Goal: Find specific page/section

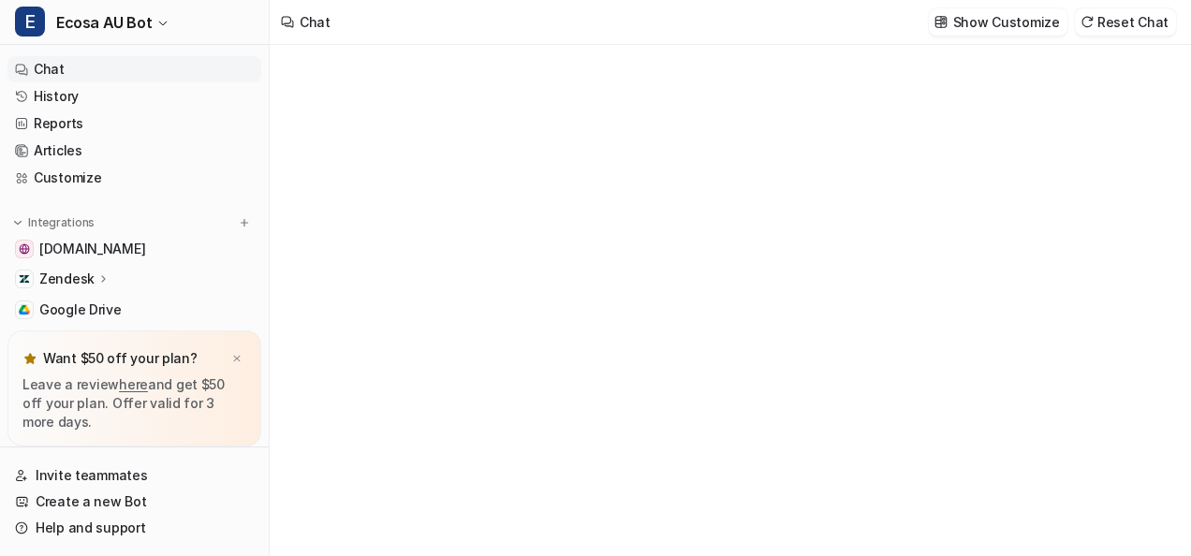
type textarea "**********"
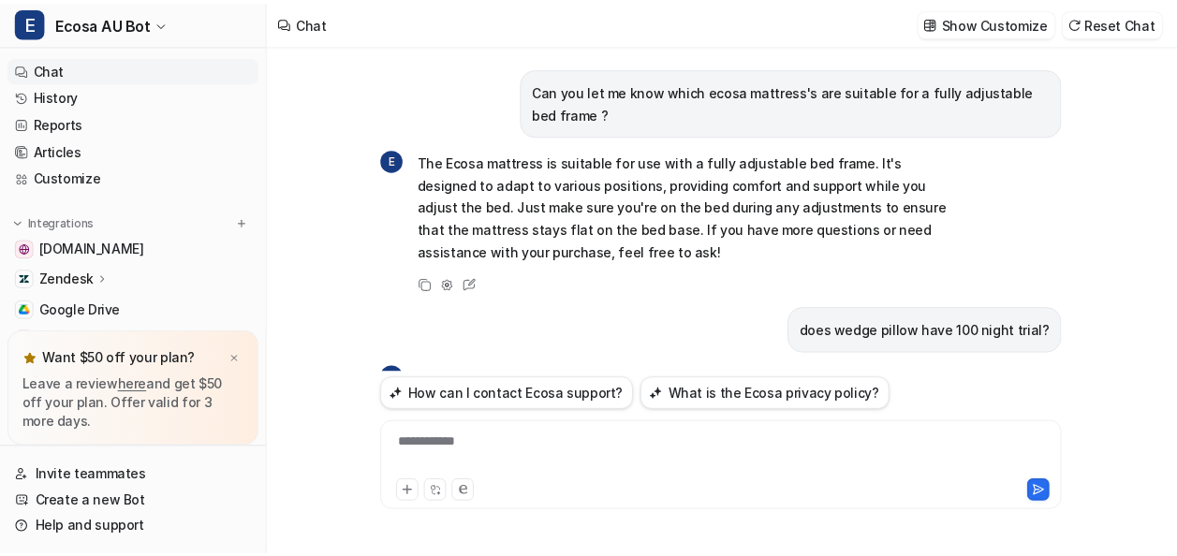
scroll to position [948, 0]
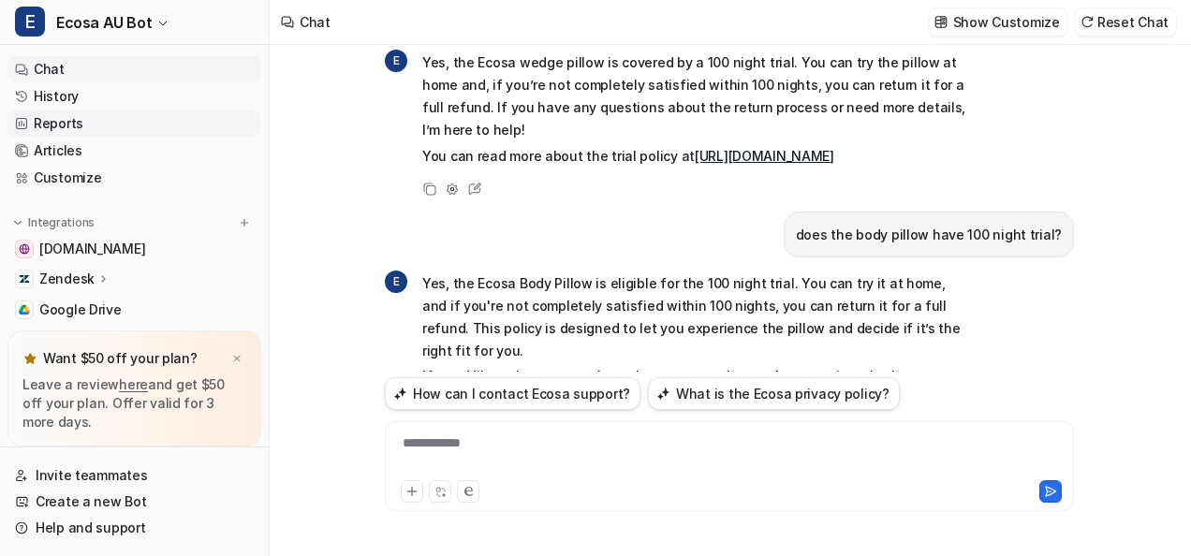
click at [73, 131] on link "Reports" at bounding box center [134, 123] width 254 height 26
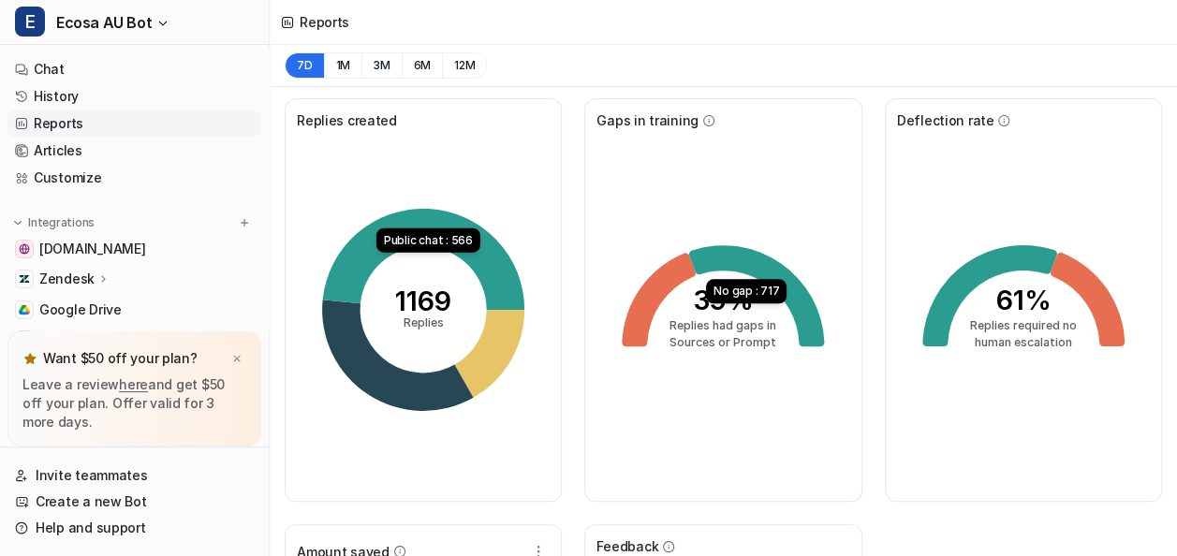
click at [425, 221] on icon at bounding box center [424, 259] width 202 height 101
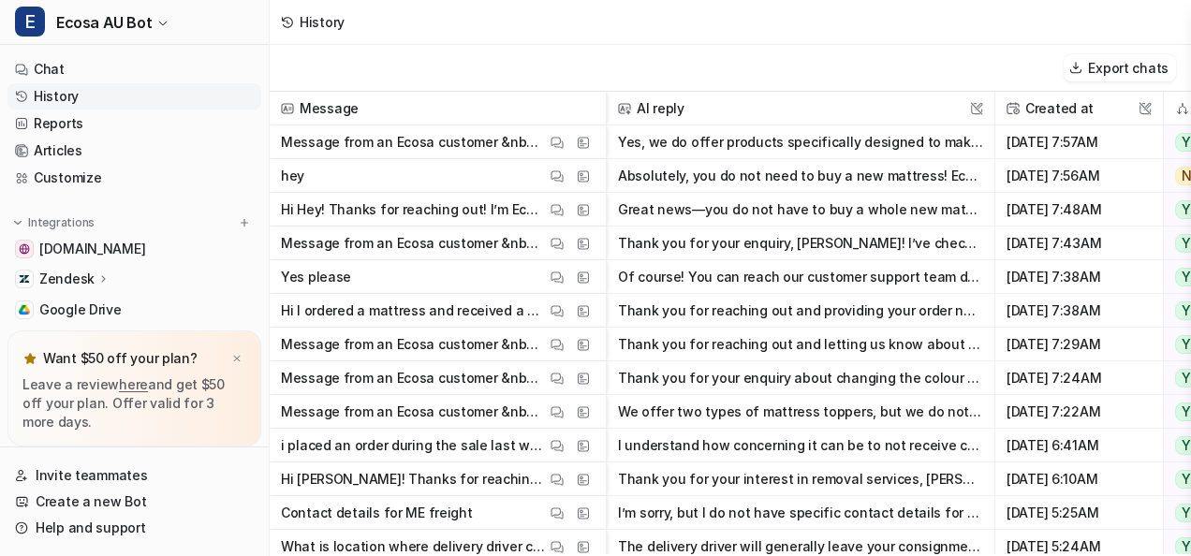
click at [95, 92] on link "History" at bounding box center [134, 96] width 254 height 26
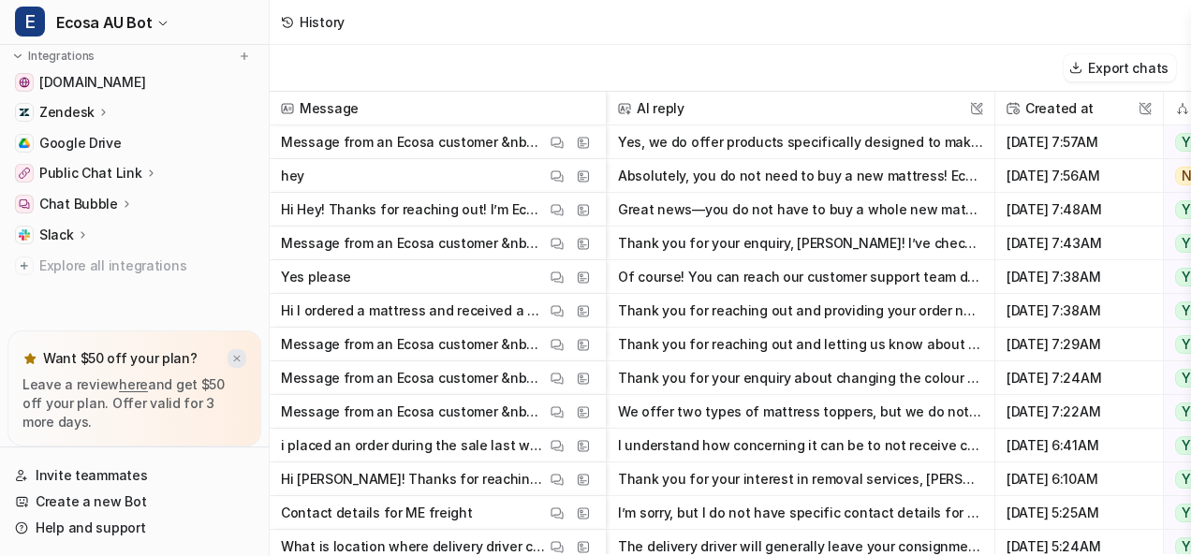
click at [242, 358] on img at bounding box center [236, 359] width 11 height 12
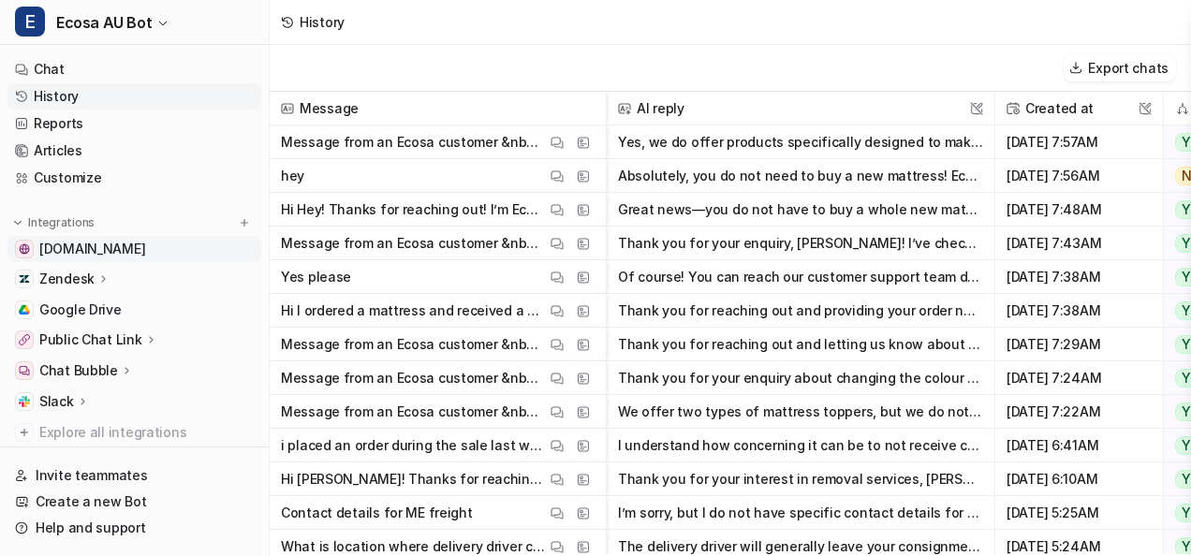
scroll to position [51, 0]
